Goal: Book appointment/travel/reservation

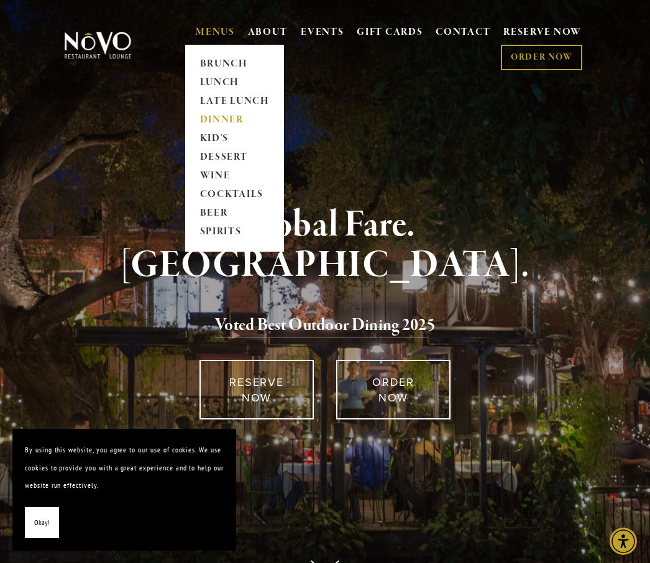
click at [216, 118] on link "DINNER" at bounding box center [235, 120] width 78 height 19
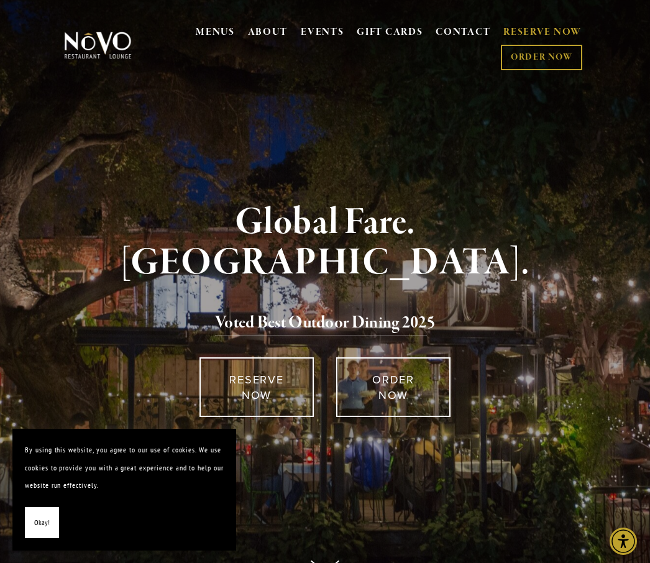
click at [519, 32] on link "RESERVE NOW" at bounding box center [542, 33] width 78 height 24
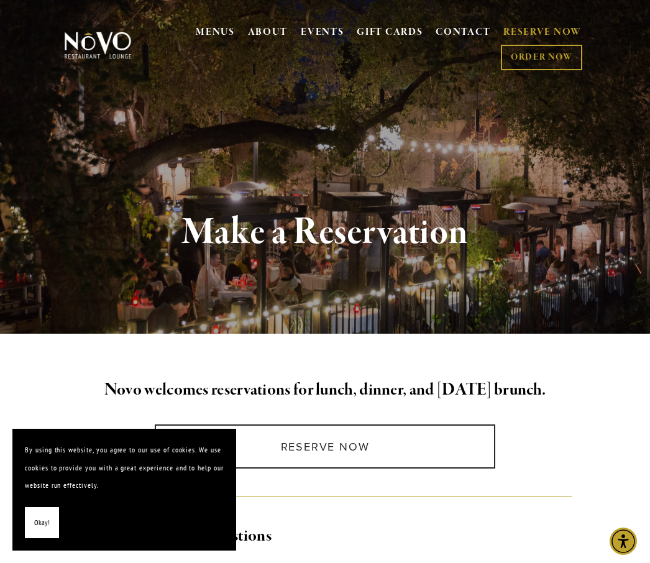
click at [41, 526] on span "Okay!" at bounding box center [42, 523] width 16 height 18
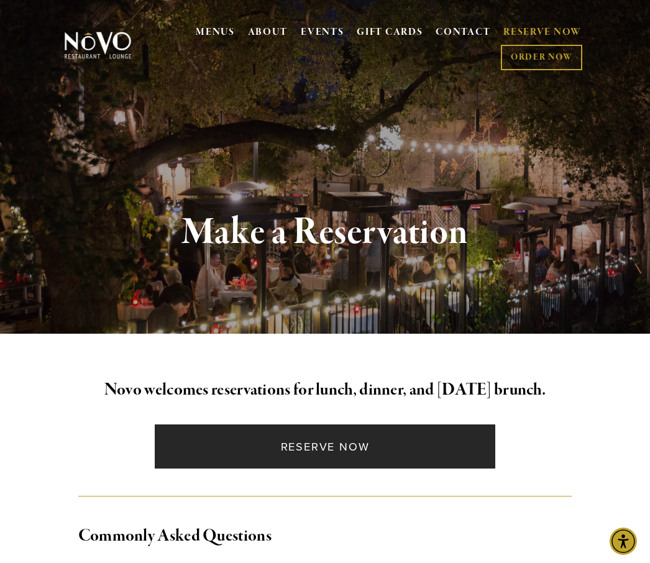
click at [181, 455] on link "Reserve Now" at bounding box center [325, 446] width 341 height 44
